Goal: Task Accomplishment & Management: Manage account settings

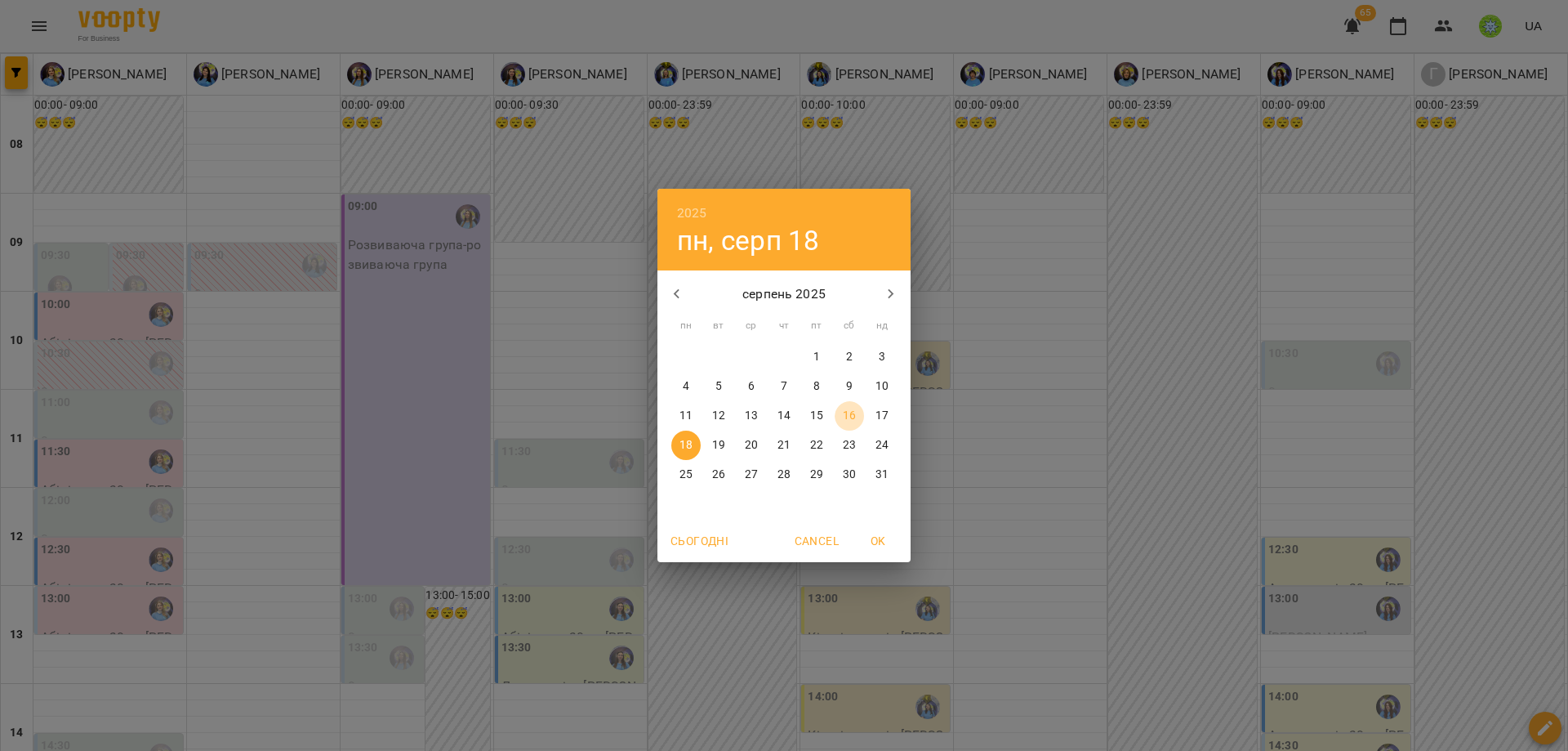
click at [856, 419] on span "16" at bounding box center [850, 415] width 30 height 17
type input "**********"
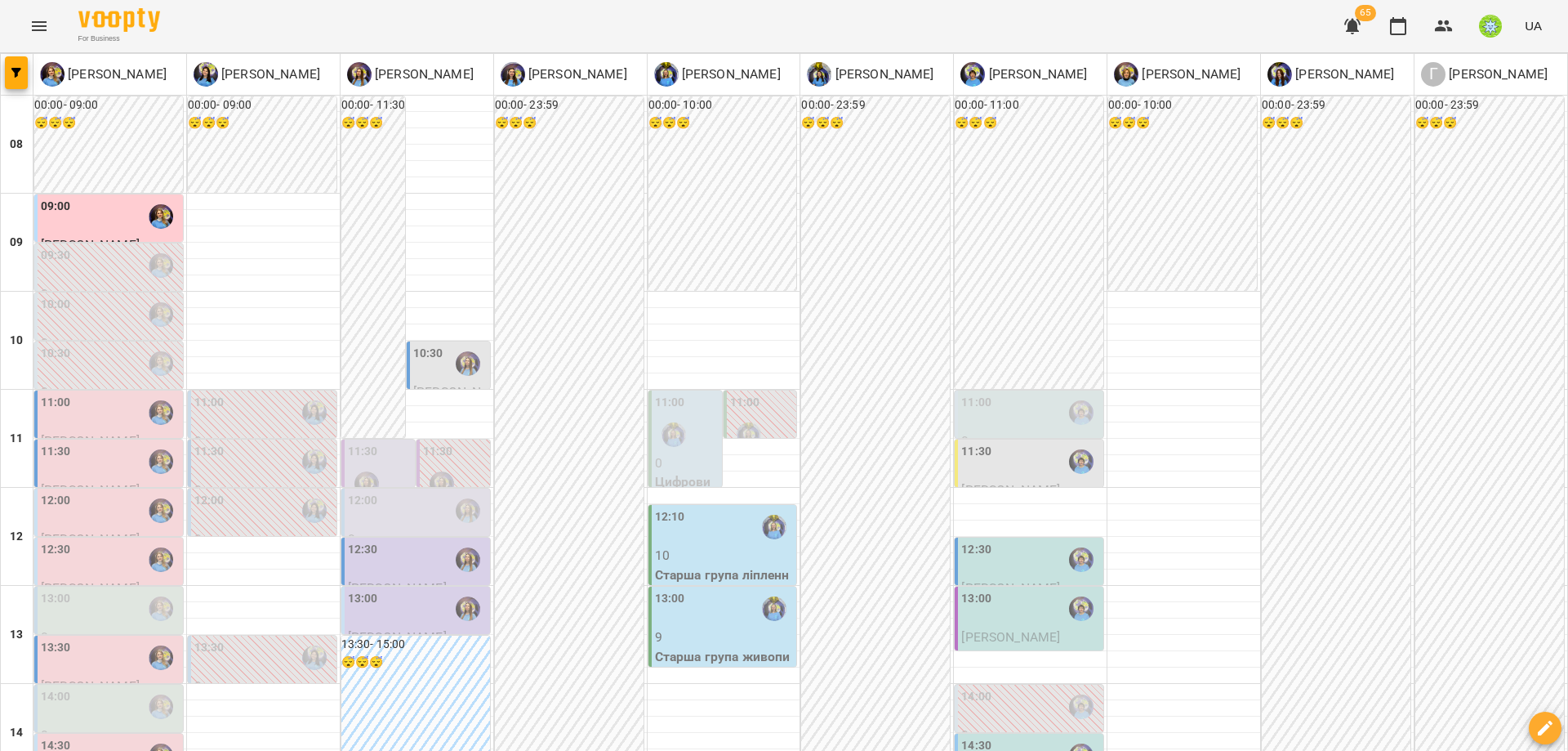
click at [59, 218] on div "09:00" at bounding box center [56, 217] width 31 height 37
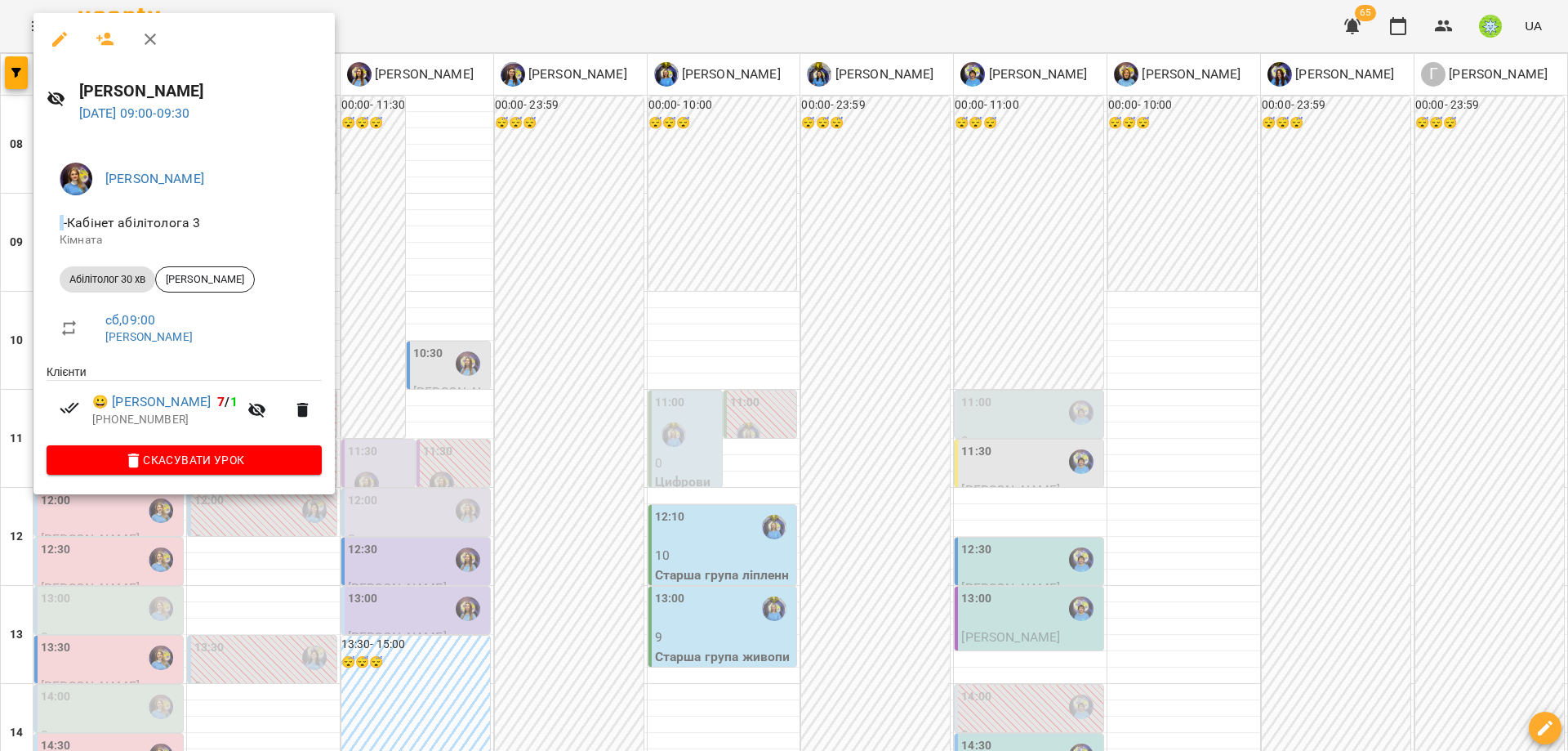
drag, startPoint x: 459, startPoint y: 364, endPoint x: 376, endPoint y: 364, distance: 83.0
click at [458, 364] on div at bounding box center [784, 376] width 1568 height 751
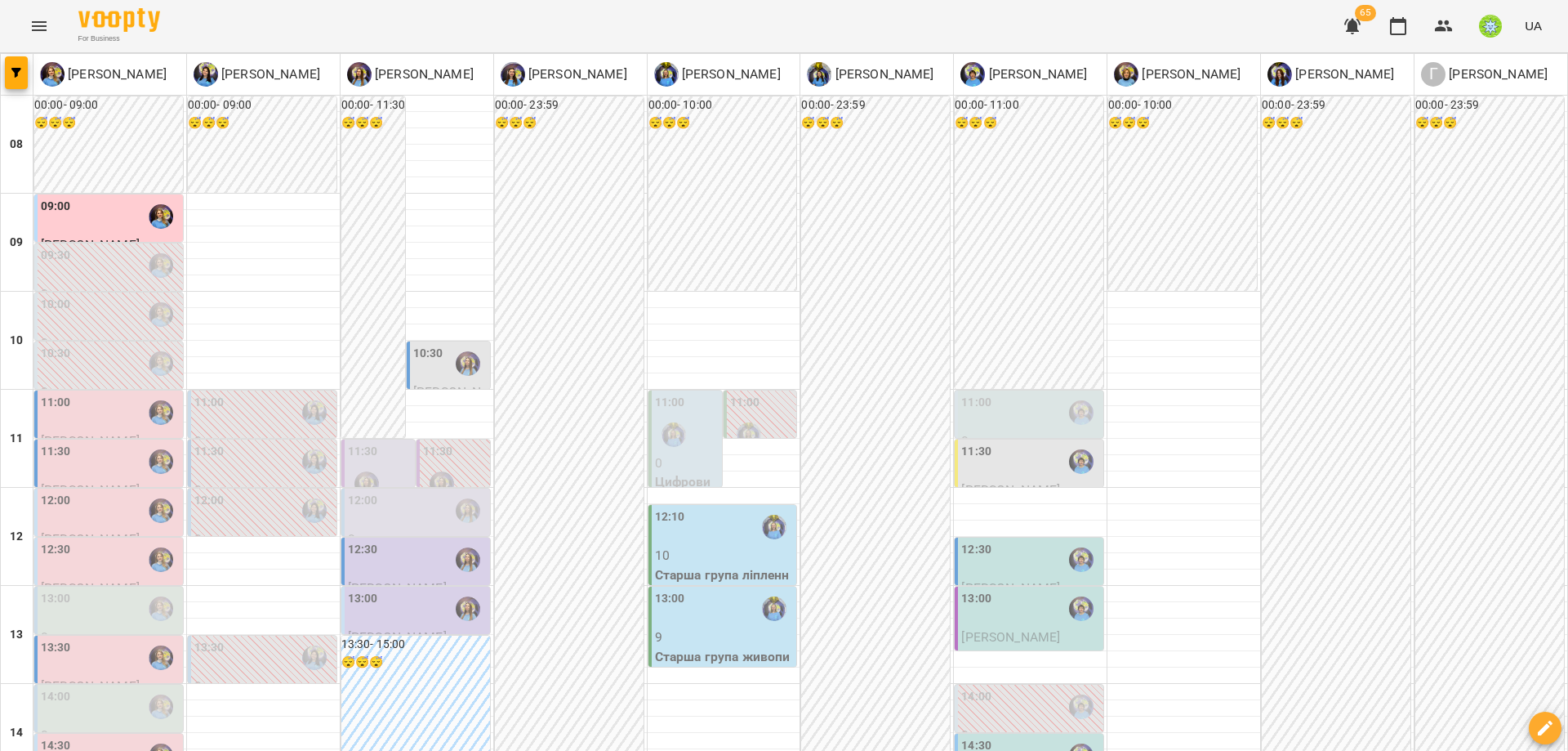
click at [98, 271] on div "09:30" at bounding box center [110, 265] width 138 height 37
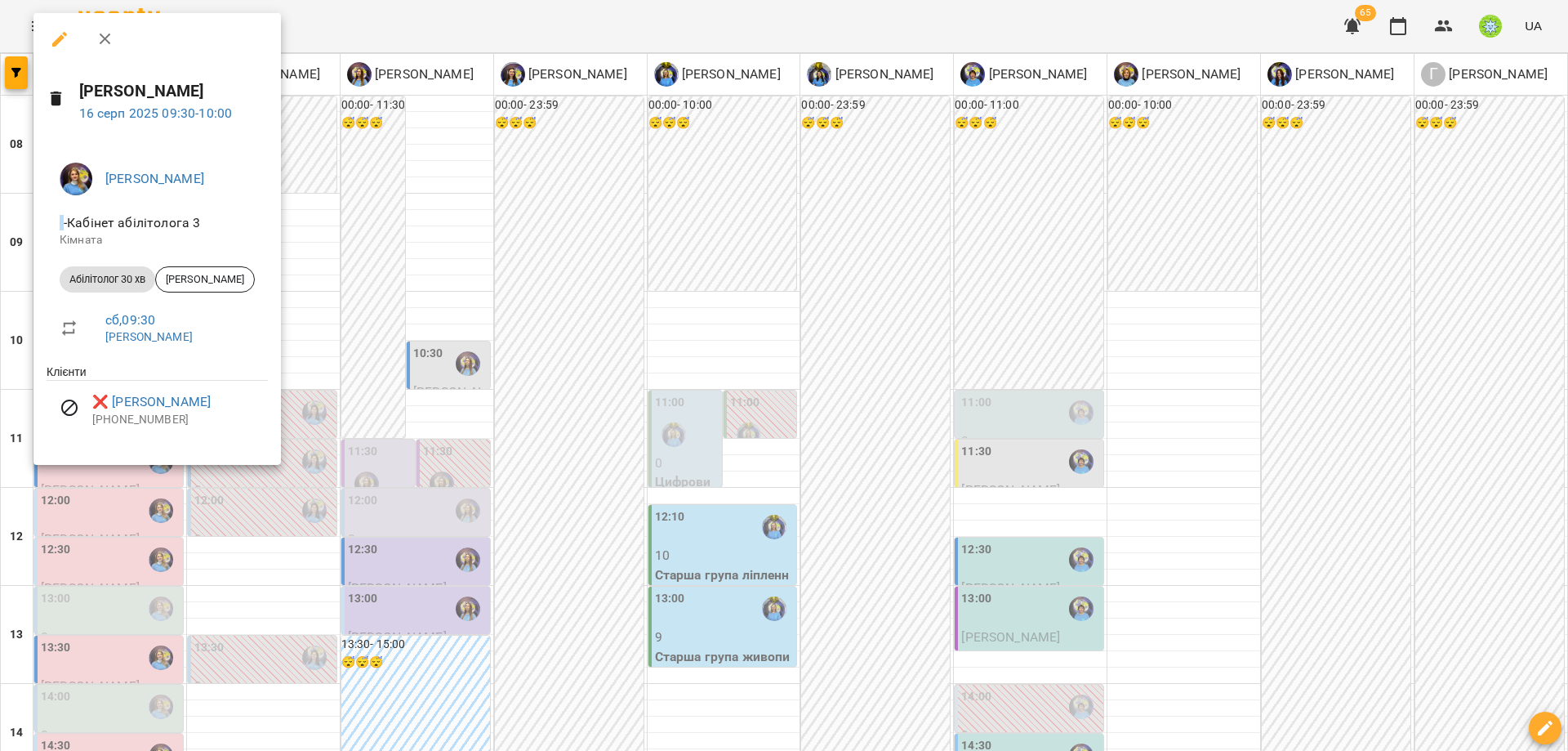
click at [309, 344] on div at bounding box center [784, 376] width 1568 height 751
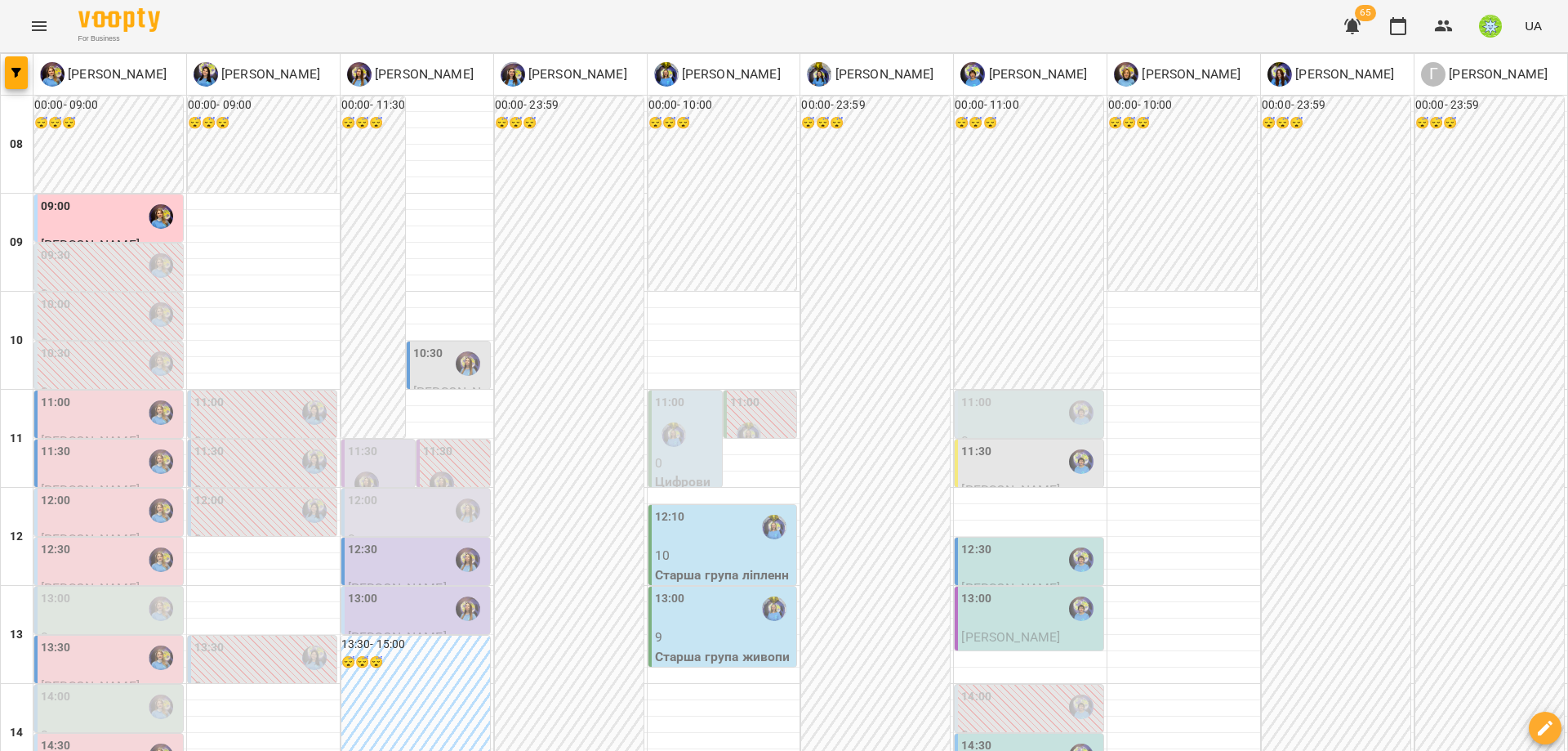
click at [89, 314] on div "10:00" at bounding box center [110, 314] width 138 height 37
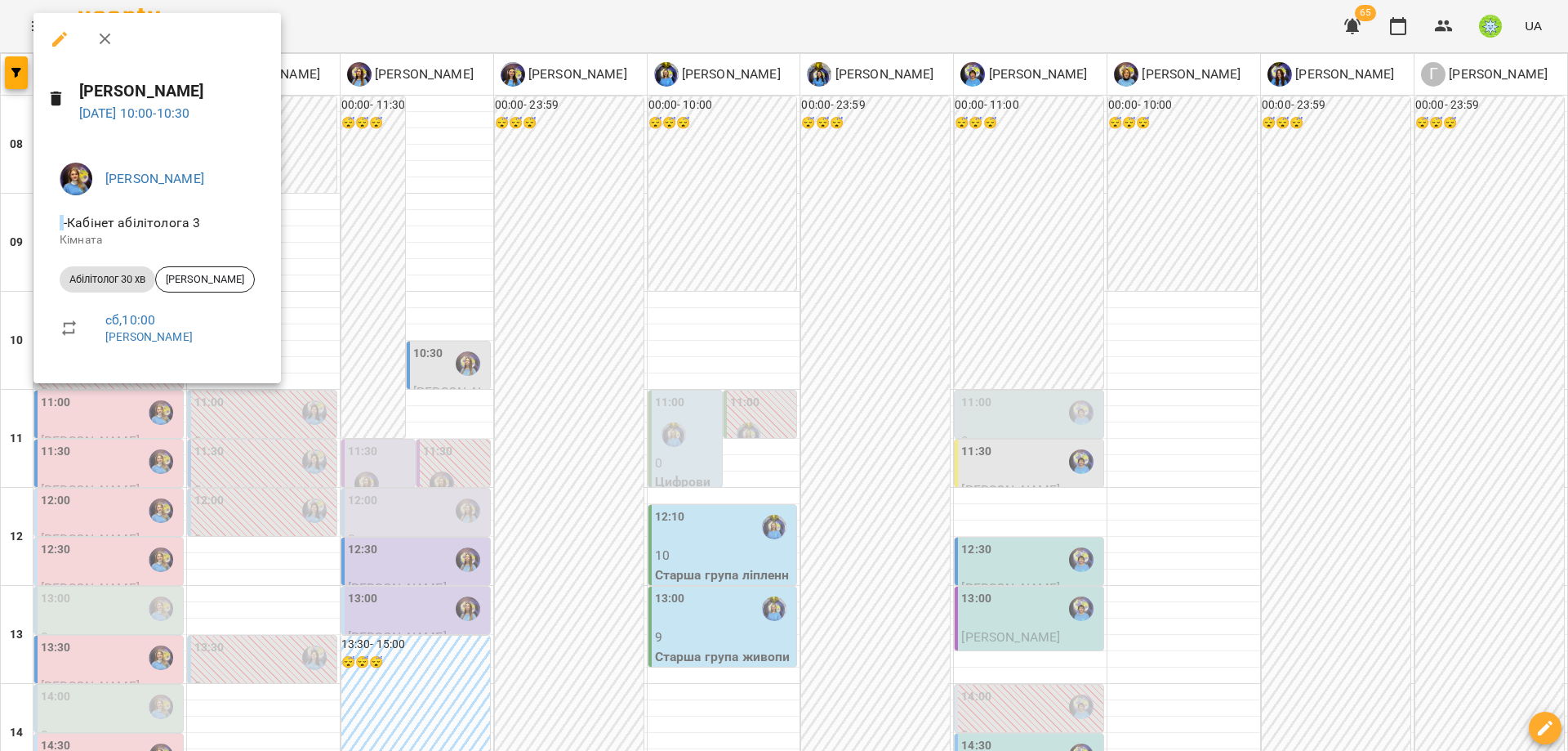
click at [333, 347] on div at bounding box center [784, 376] width 1568 height 751
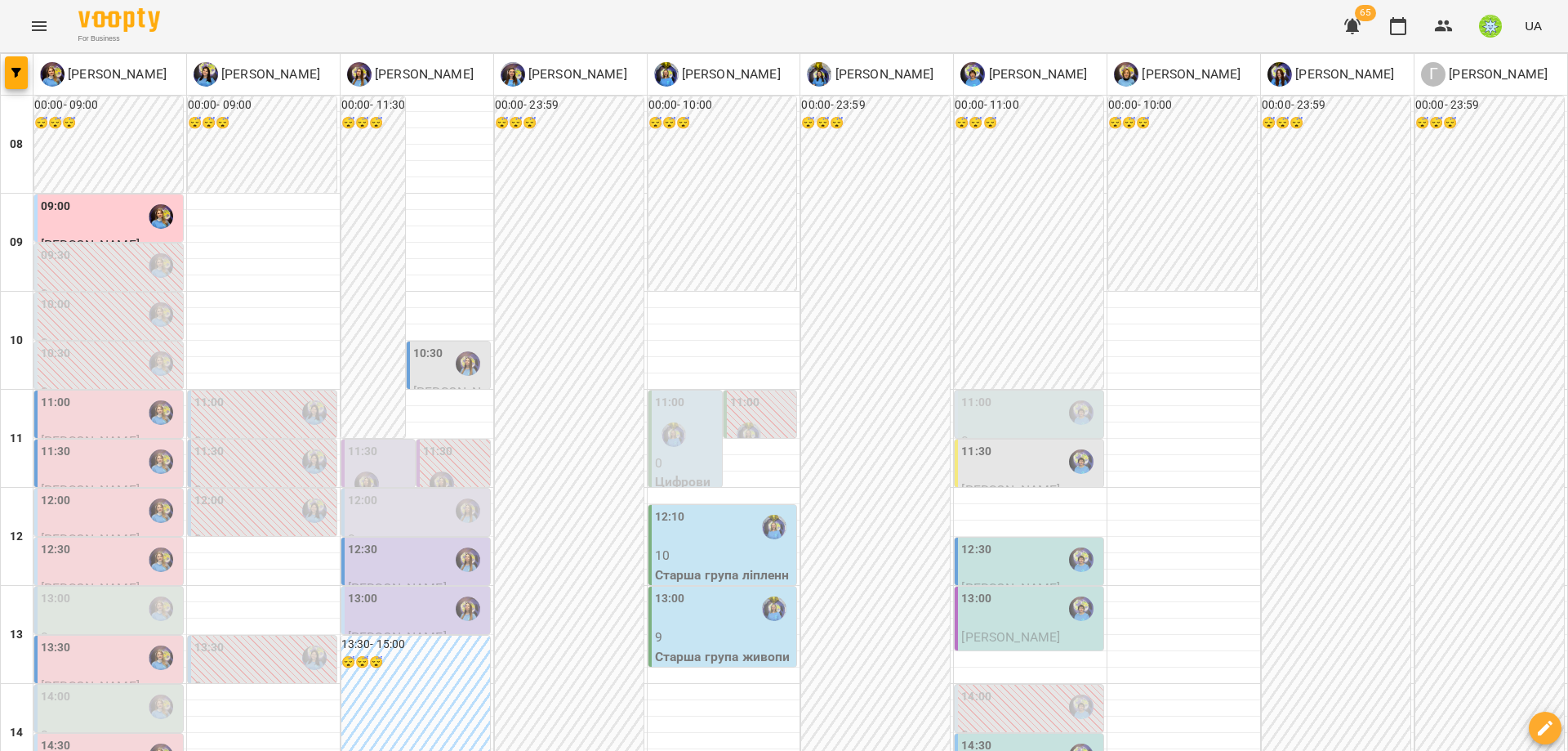
click at [90, 361] on div "10:30" at bounding box center [110, 363] width 138 height 37
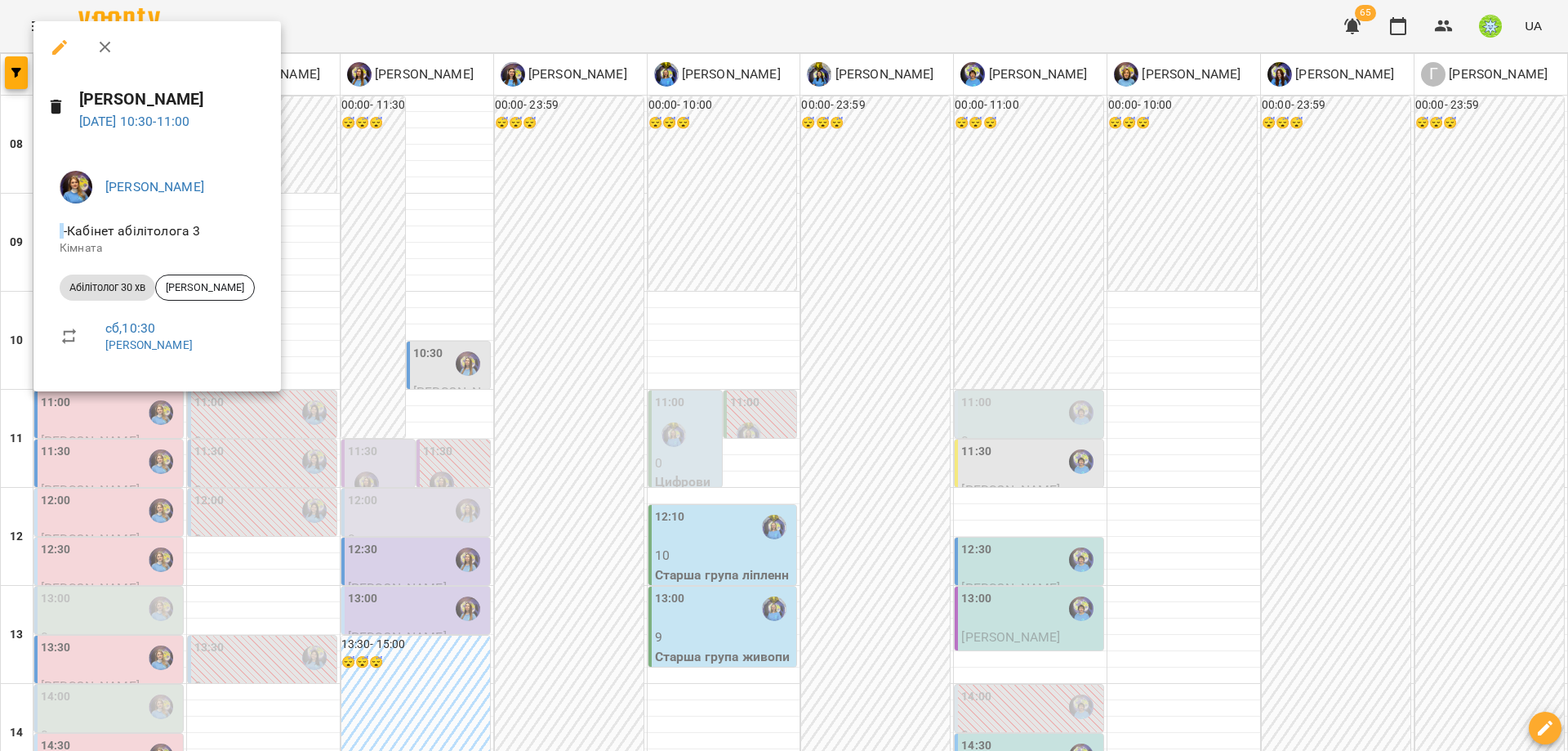
drag, startPoint x: 591, startPoint y: 438, endPoint x: 674, endPoint y: 509, distance: 109.2
click at [591, 438] on div at bounding box center [784, 376] width 1568 height 751
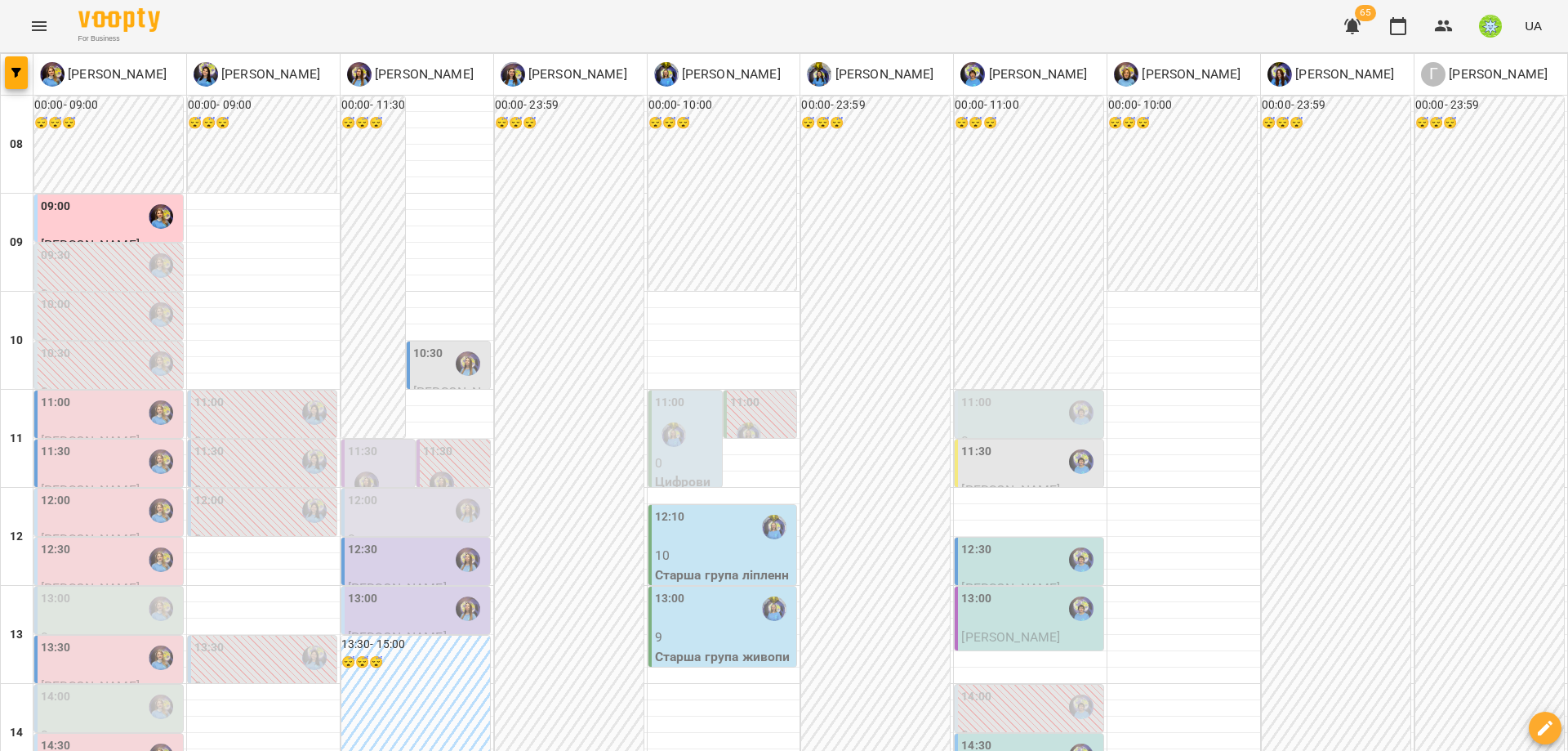
scroll to position [259, 0]
click at [982, 589] on div "13:00" at bounding box center [1030, 608] width 138 height 37
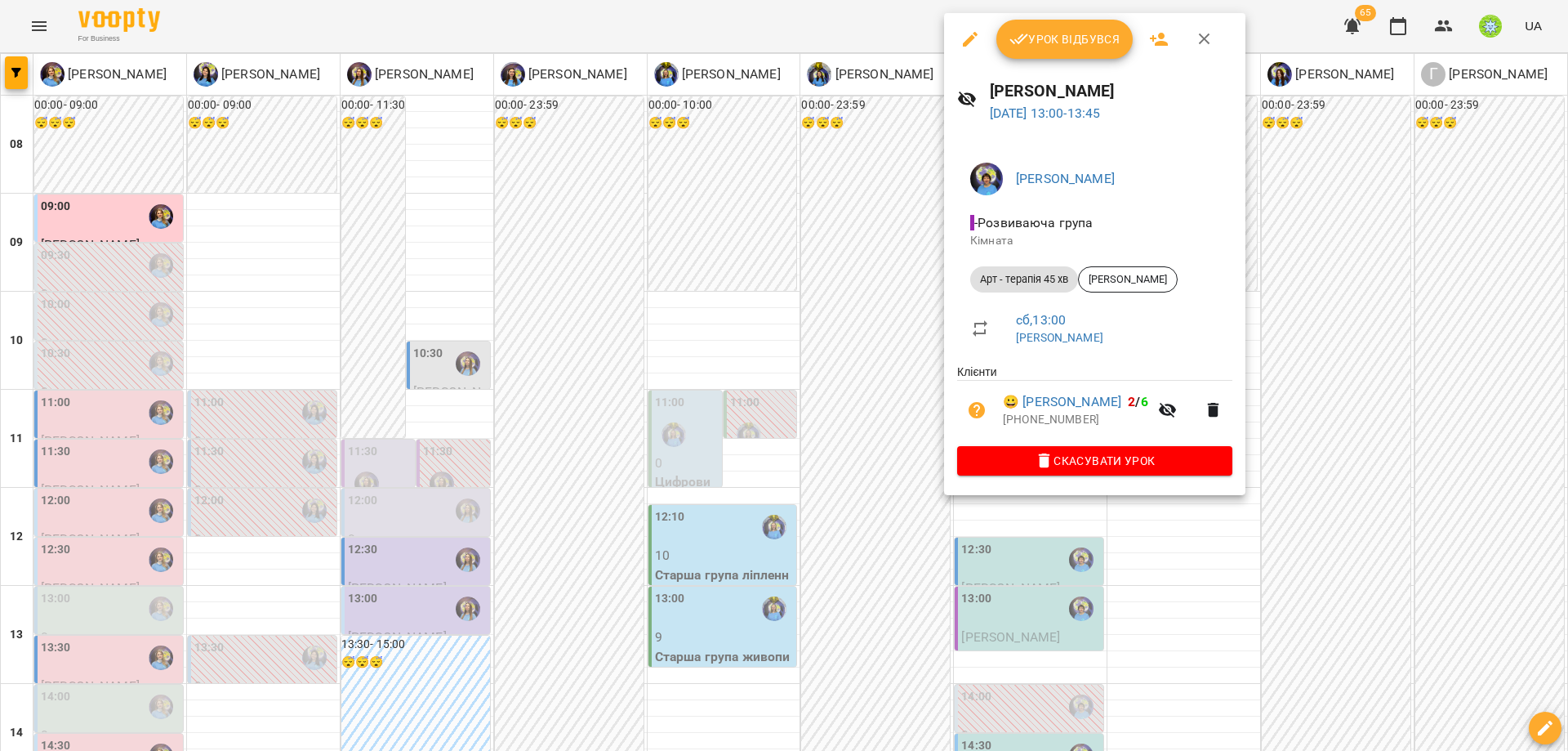
click at [1006, 445] on ul "Клієнти 😀 [PERSON_NAME] 2 / 6 [PHONE_NUMBER]" at bounding box center [1095, 404] width 275 height 82
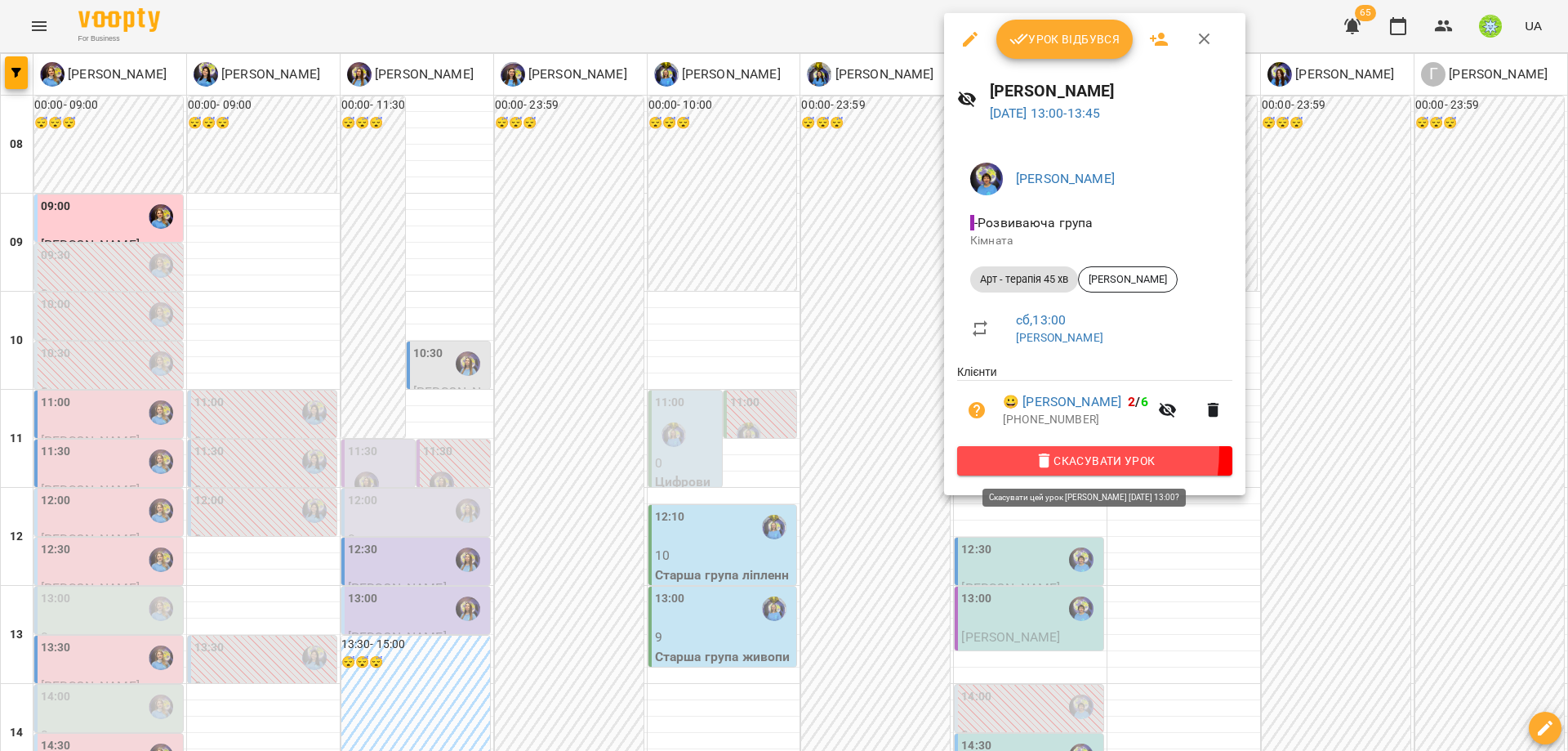
click at [1006, 450] on button "Скасувати Урок" at bounding box center [1095, 461] width 275 height 30
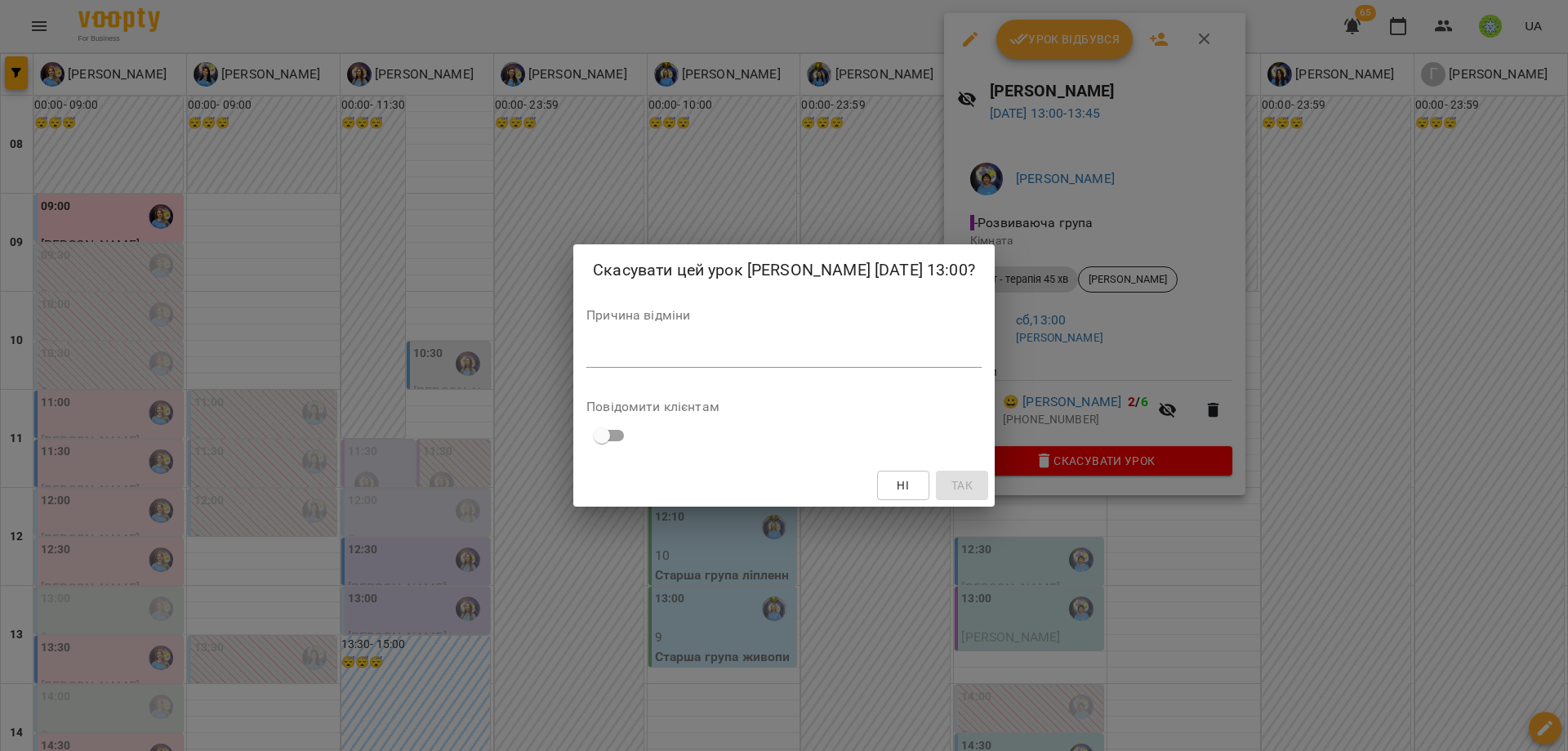
drag, startPoint x: 850, startPoint y: 334, endPoint x: 841, endPoint y: 362, distance: 29.4
click at [848, 338] on div "Причина відміни *" at bounding box center [784, 341] width 395 height 65
click at [841, 362] on div "*" at bounding box center [784, 354] width 395 height 26
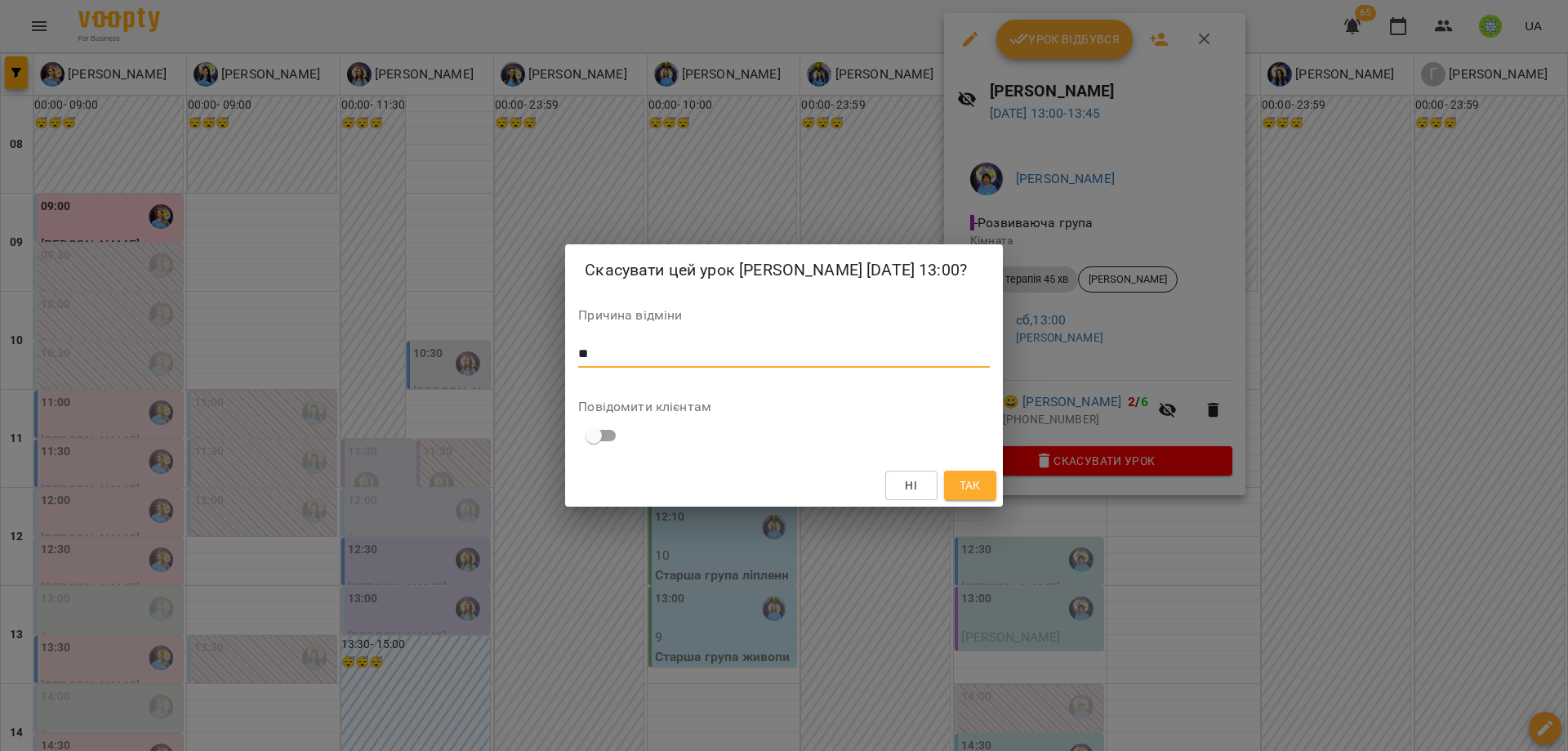
type textarea "*"
type textarea "******"
click at [976, 485] on span "Так" at bounding box center [970, 484] width 21 height 20
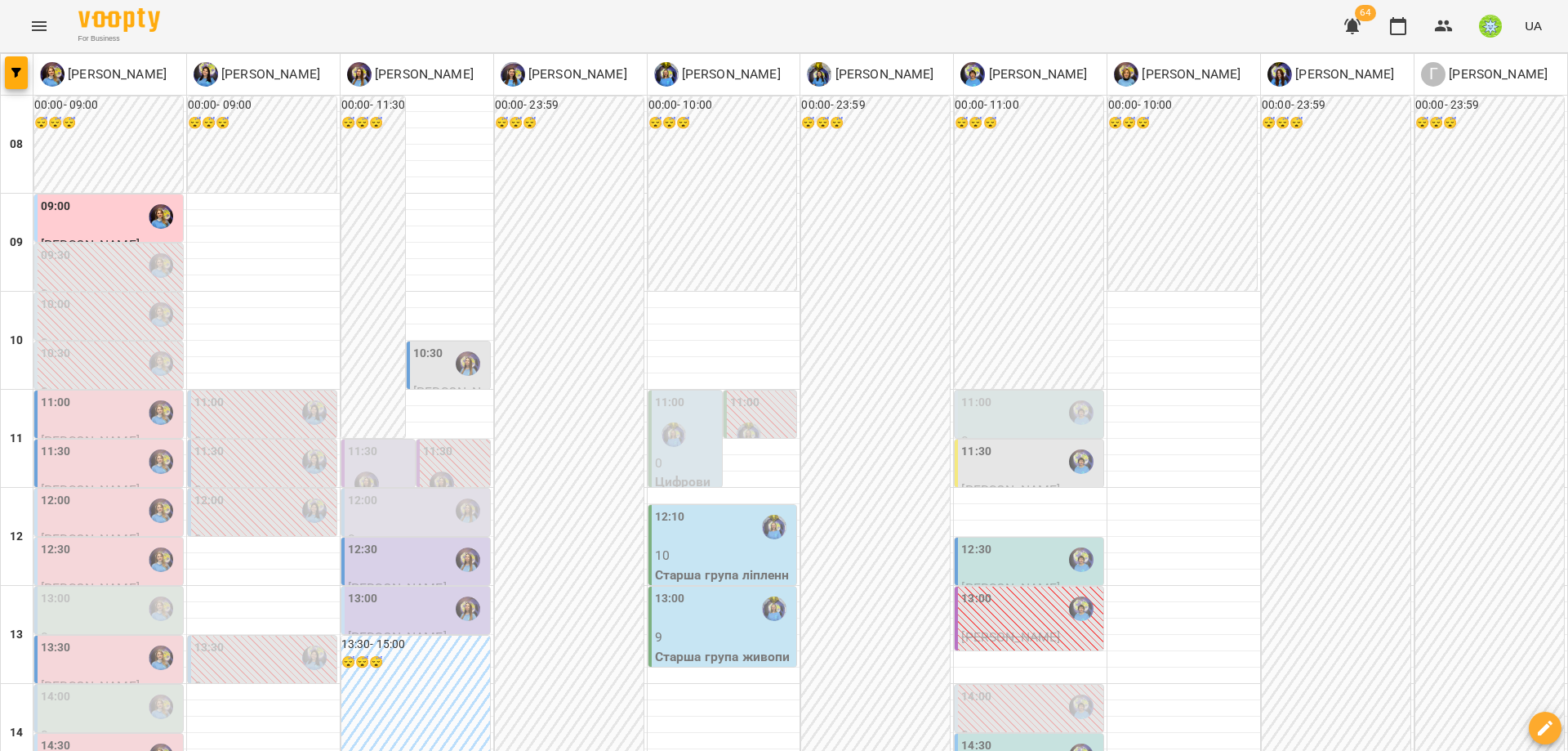
click at [976, 688] on div "14:00" at bounding box center [976, 706] width 31 height 37
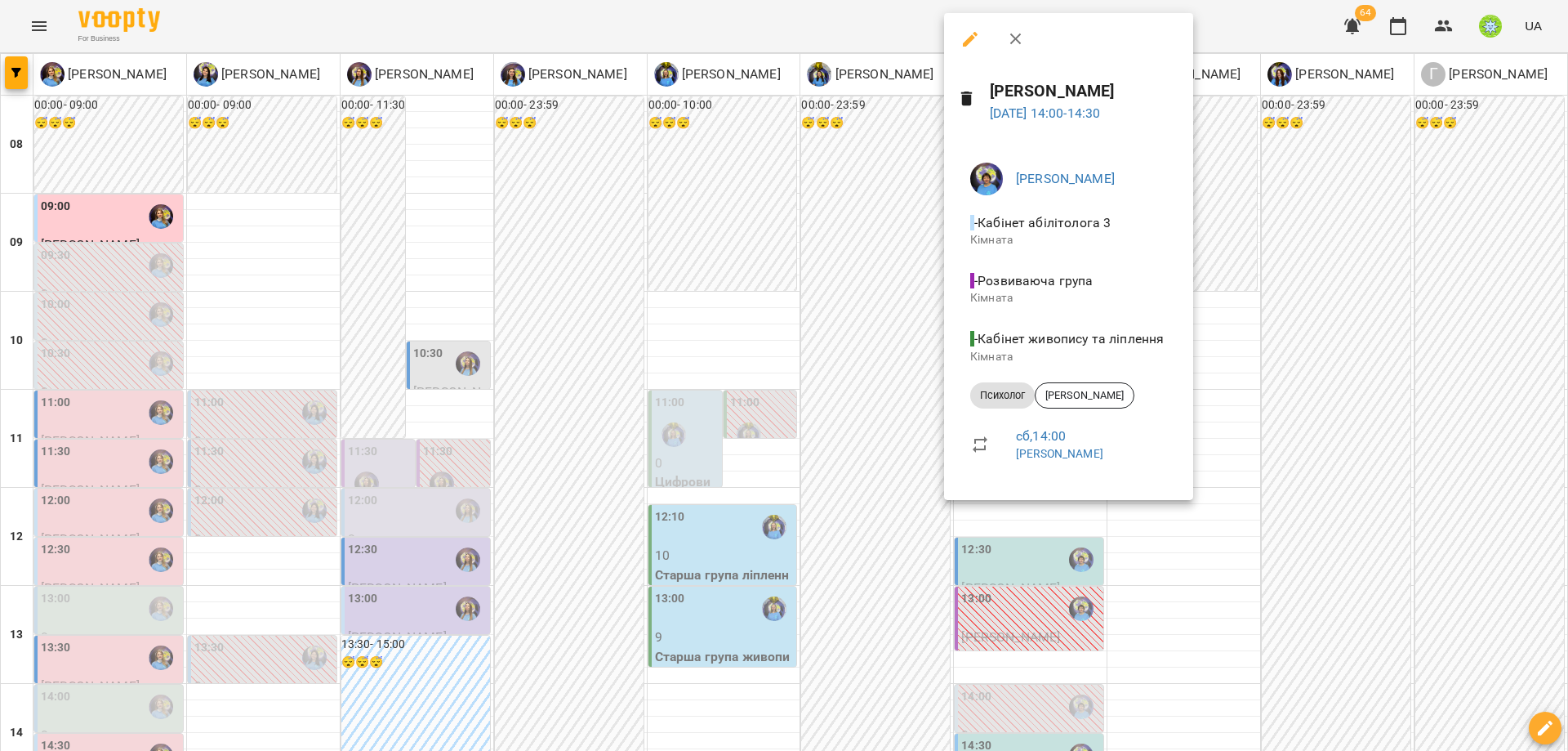
drag, startPoint x: 1216, startPoint y: 605, endPoint x: 1204, endPoint y: 591, distance: 18.4
click at [1215, 604] on div at bounding box center [784, 376] width 1568 height 751
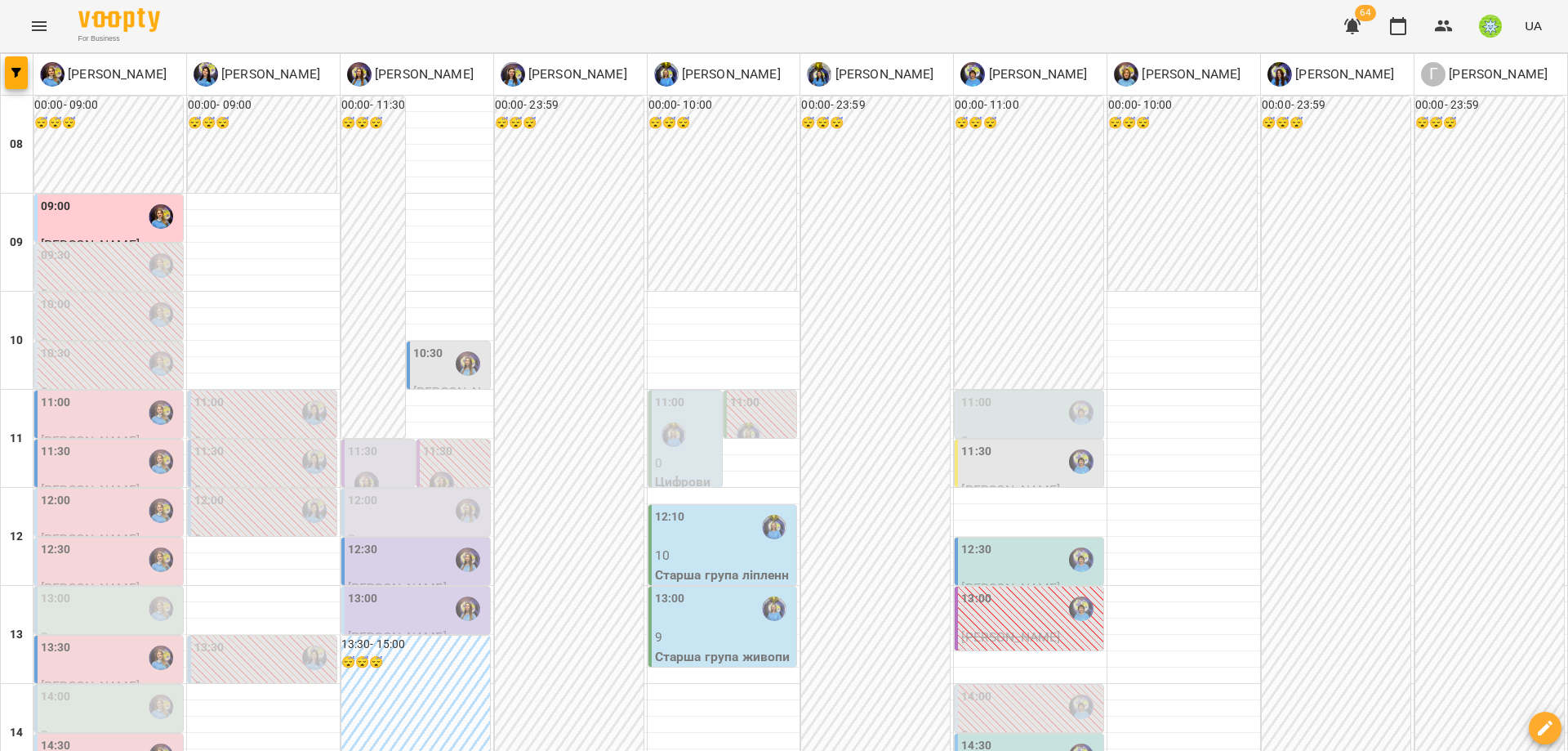
scroll to position [283, 0]
click at [1108, 586] on div at bounding box center [1184, 594] width 152 height 17
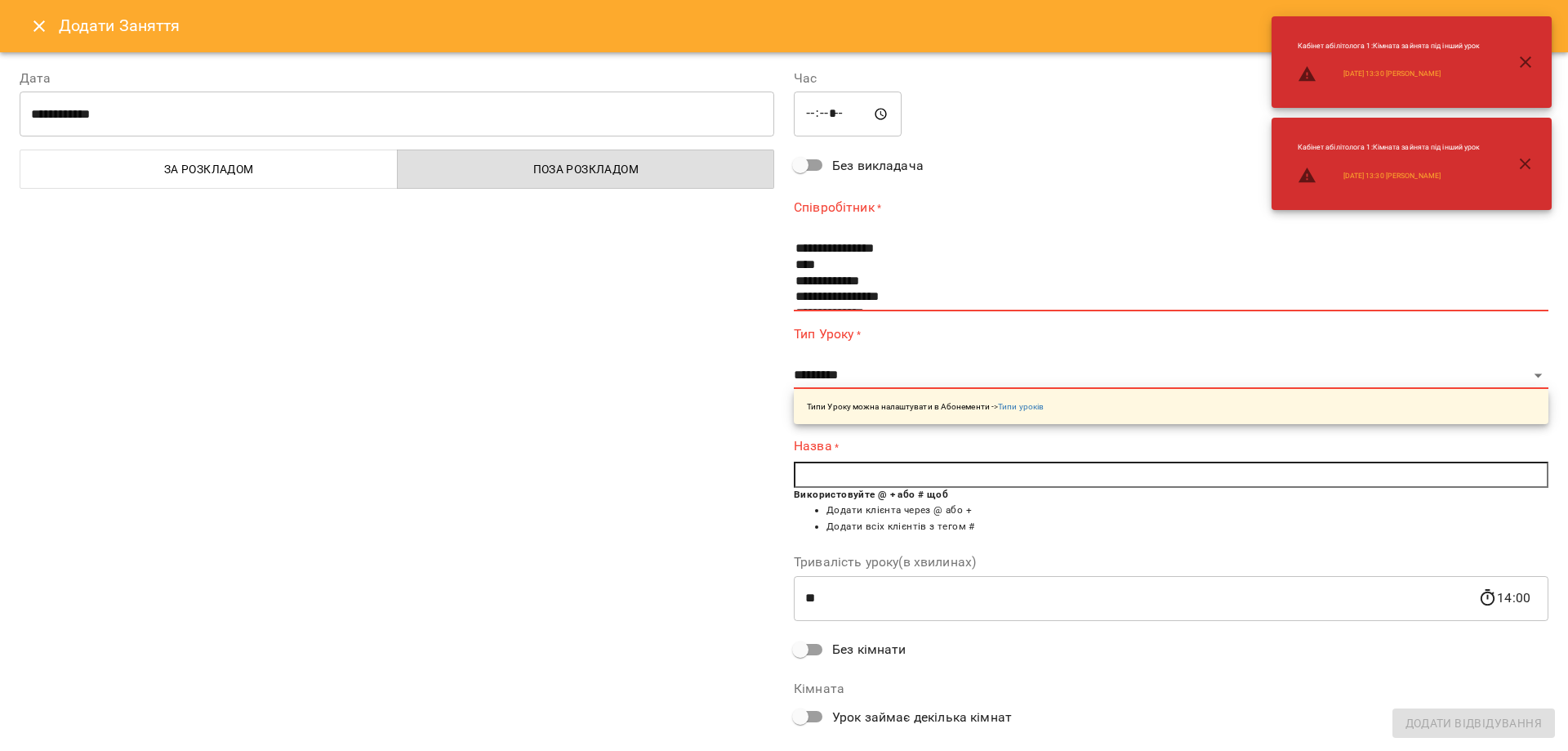
scroll to position [5, 0]
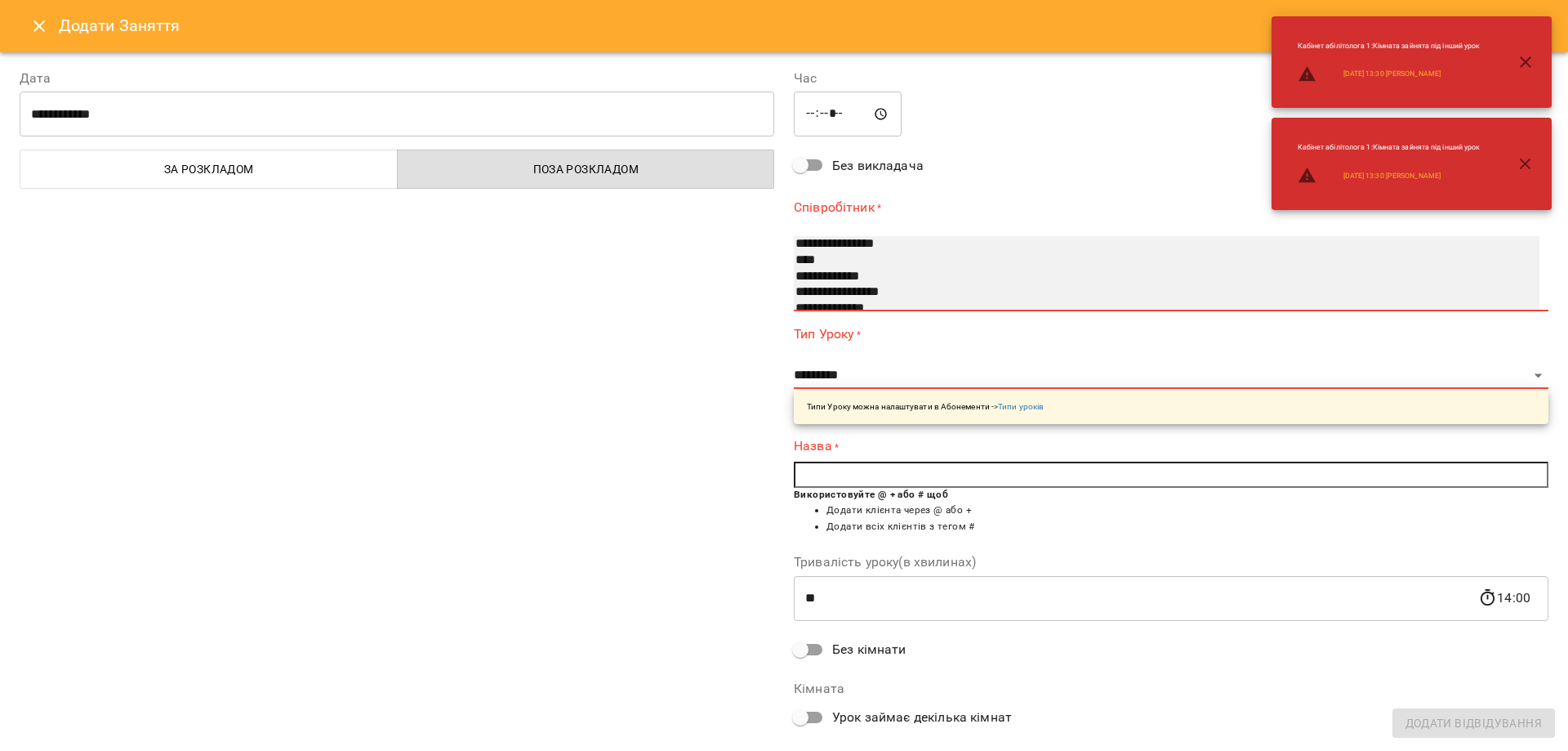
select select "**********"
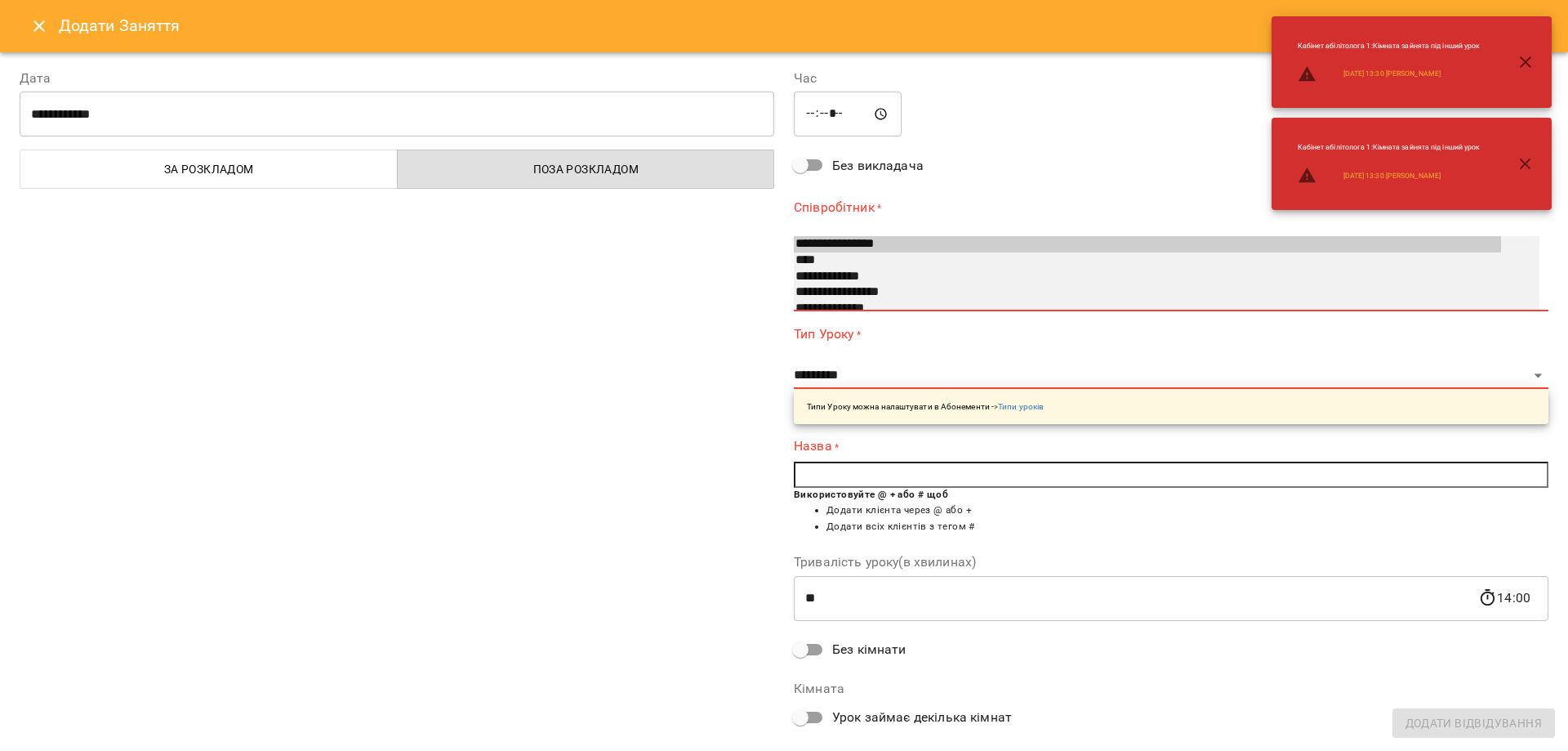
click at [865, 274] on option "**********" at bounding box center [1147, 277] width 707 height 17
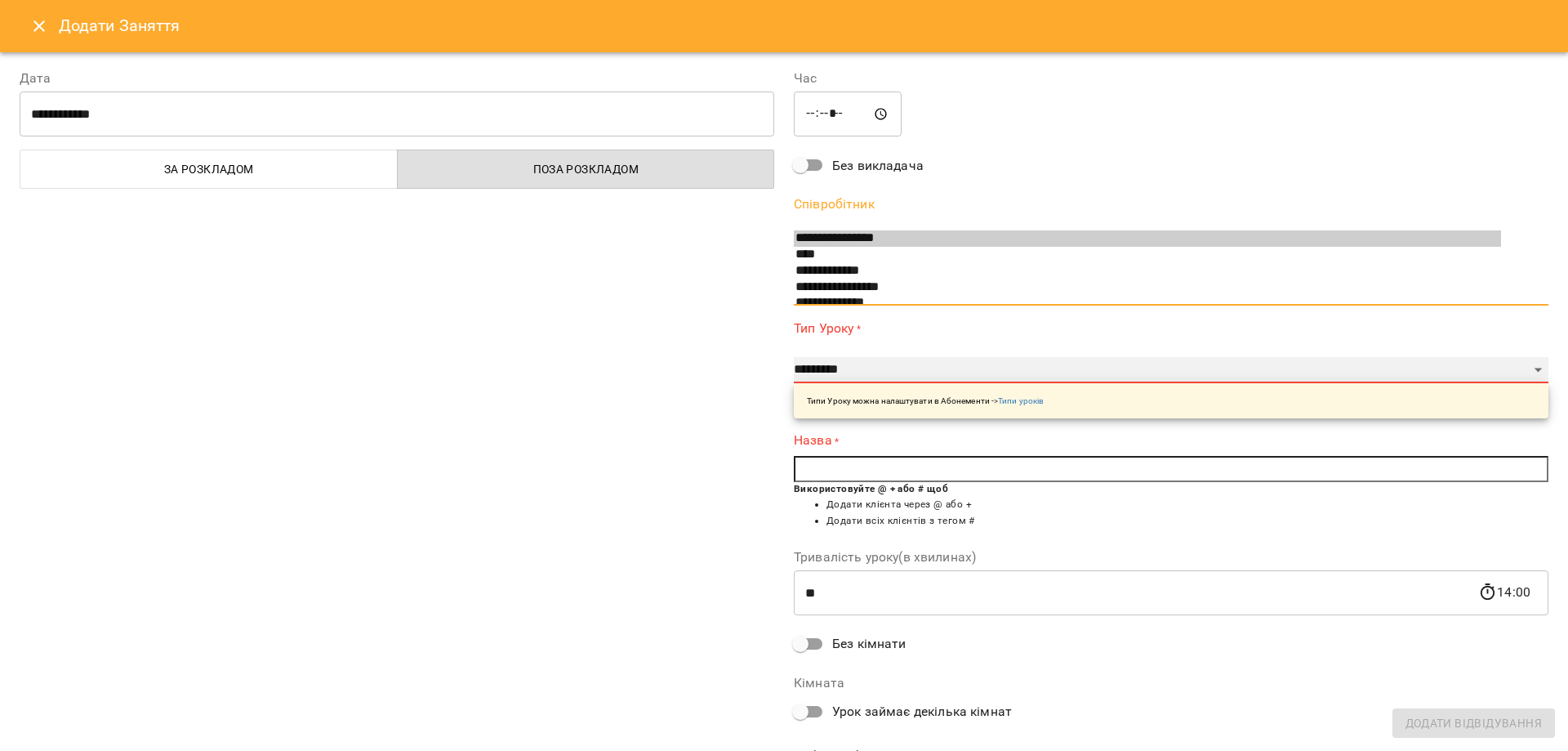
click at [851, 363] on select "**********" at bounding box center [1171, 370] width 755 height 26
select select "**********"
type input "**"
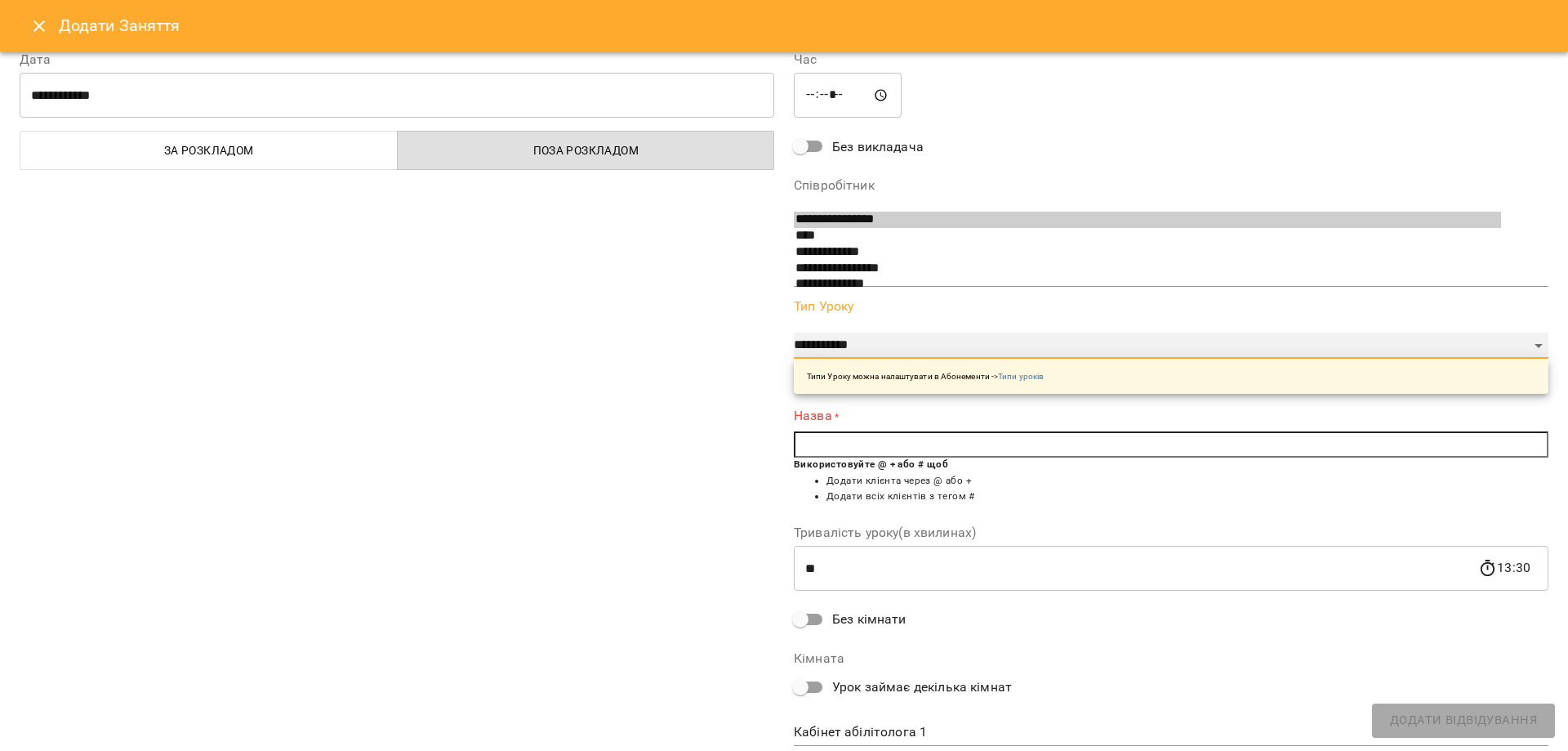
scroll to position [68, 0]
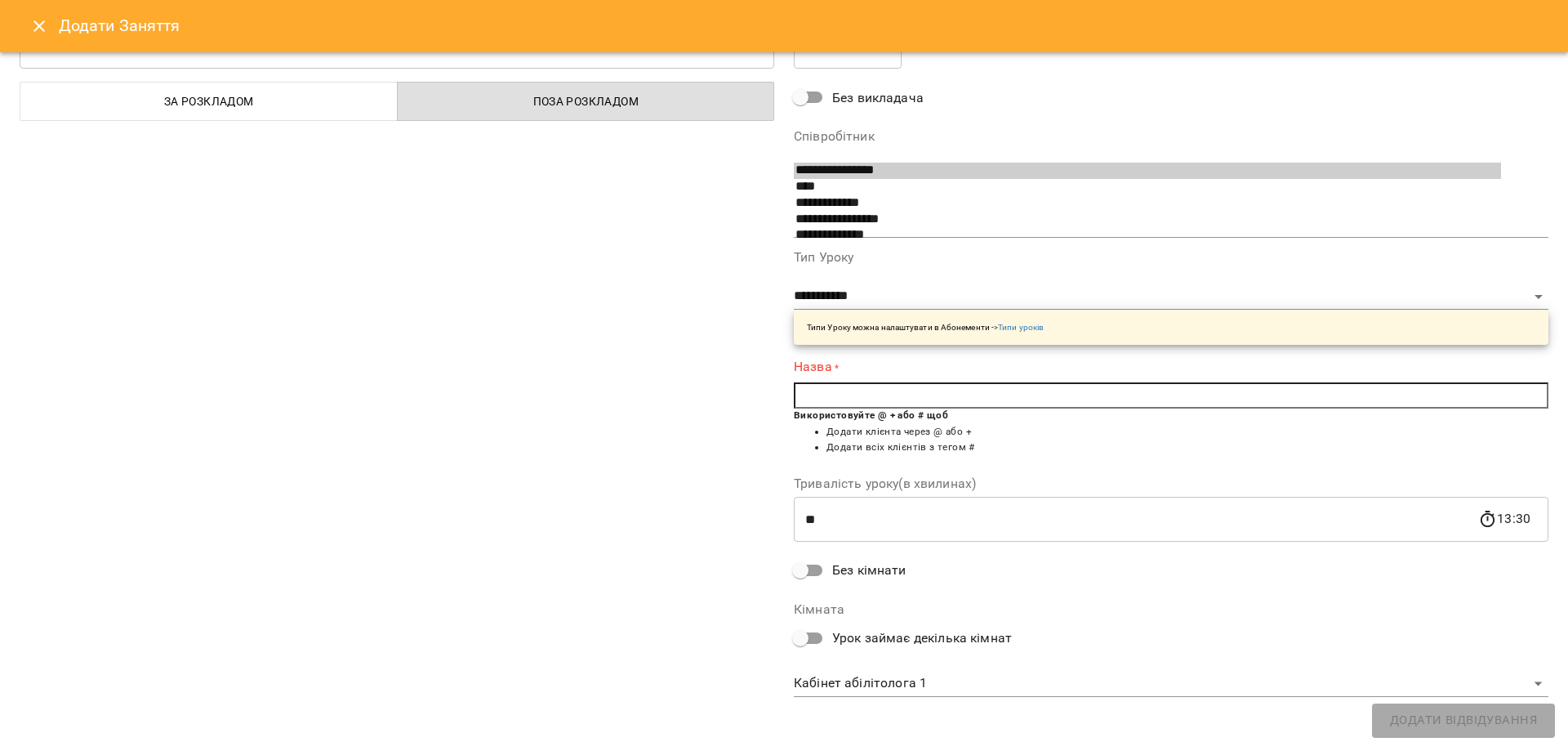
click at [815, 410] on b "Використовуйте @ + або # щоб" at bounding box center [871, 415] width 154 height 11
click at [845, 390] on input "text" at bounding box center [1171, 395] width 755 height 26
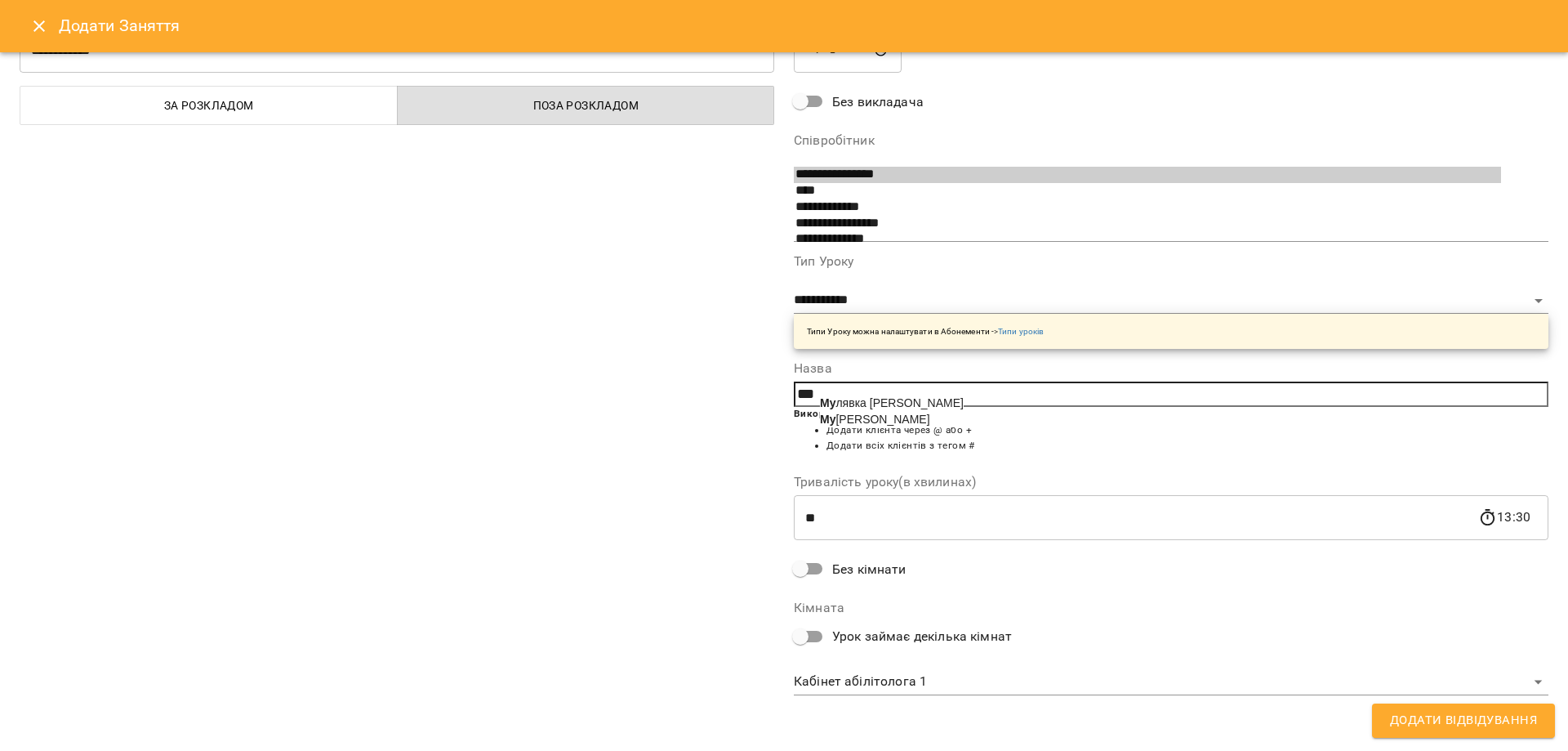
scroll to position [62, 0]
click at [882, 402] on span "[PERSON_NAME]" at bounding box center [930, 404] width 191 height 13
type input "**********"
click at [1451, 717] on span "Додати Відвідування" at bounding box center [1464, 720] width 147 height 21
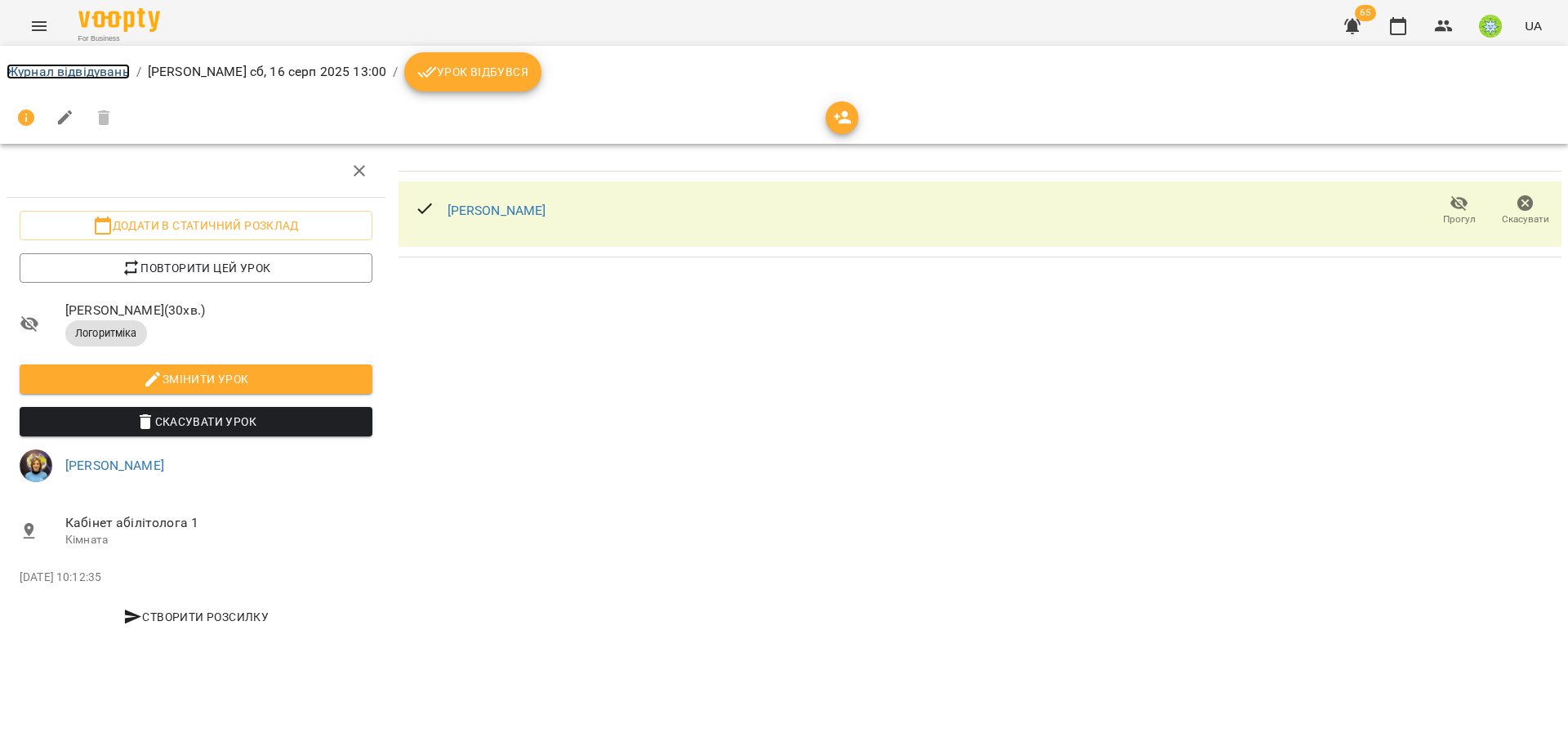
click at [35, 66] on link "Журнал відвідувань" at bounding box center [68, 72] width 124 height 16
